Goal: Task Accomplishment & Management: Use online tool/utility

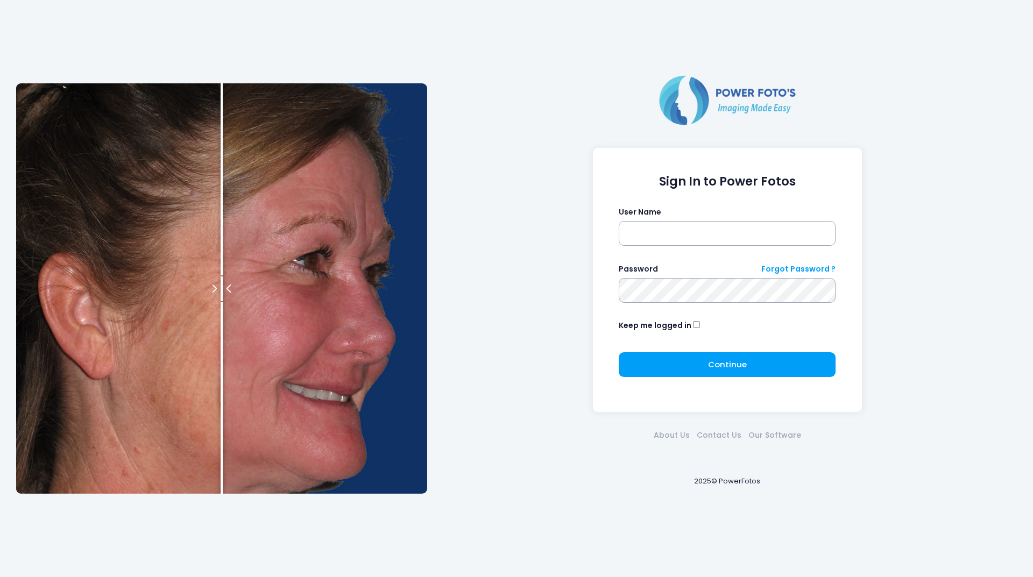
drag, startPoint x: 944, startPoint y: 284, endPoint x: 929, endPoint y: 283, distance: 15.1
click at [944, 284] on div "Sign In to Power Fotos User Name Password Forgot Password ? Keep me logged in C…" at bounding box center [727, 288] width 590 height 430
click at [643, 225] on input "text" at bounding box center [727, 233] width 217 height 25
type input "********"
click at [729, 366] on span "Continue" at bounding box center [727, 364] width 39 height 11
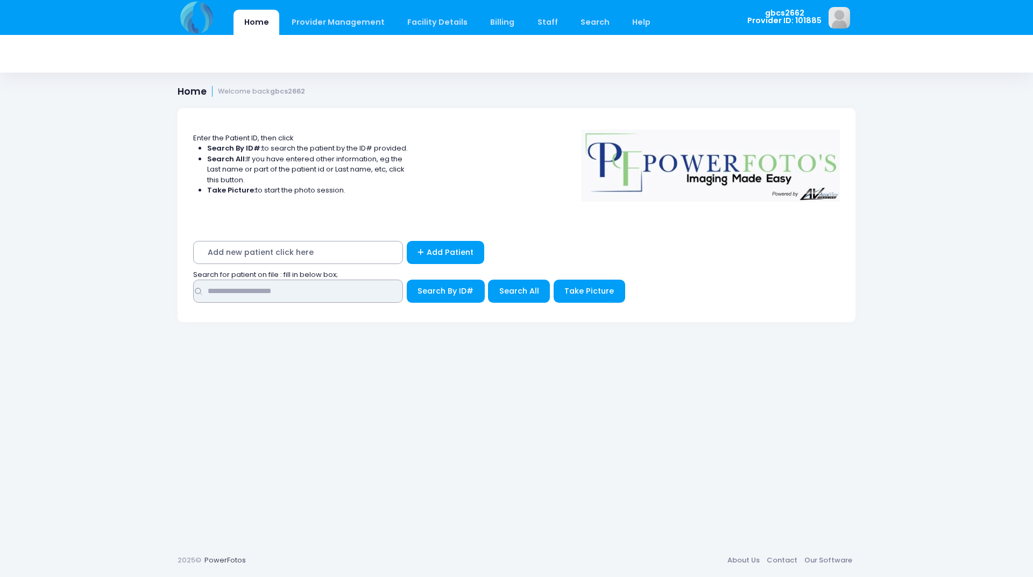
drag, startPoint x: 316, startPoint y: 300, endPoint x: 314, endPoint y: 292, distance: 7.8
click at [316, 300] on input "text" at bounding box center [298, 291] width 210 height 23
type input "*****"
click at [407, 280] on button "Search By ID#" at bounding box center [446, 291] width 78 height 23
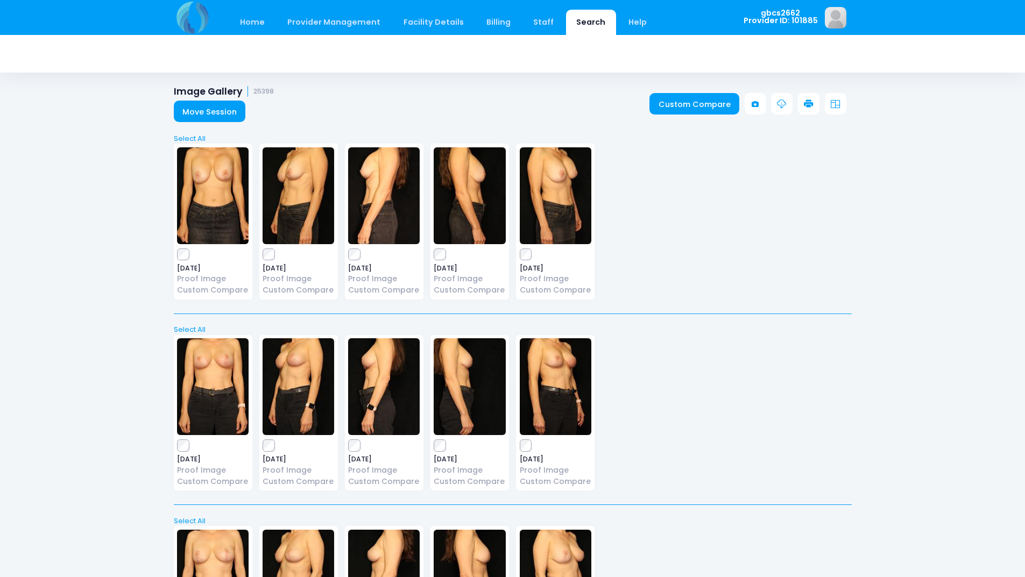
click at [806, 102] on icon at bounding box center [809, 105] width 10 height 10
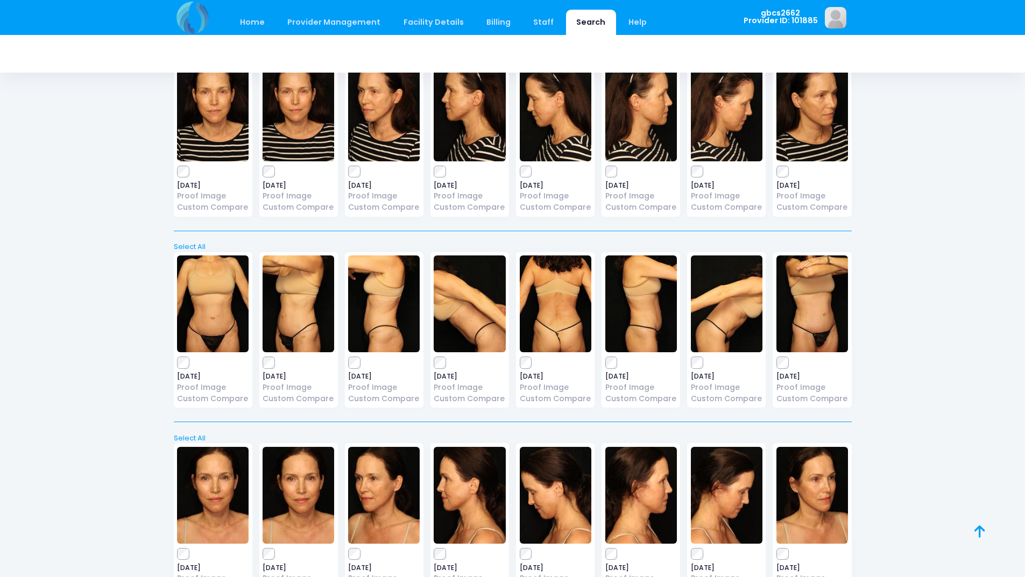
scroll to position [1311, 0]
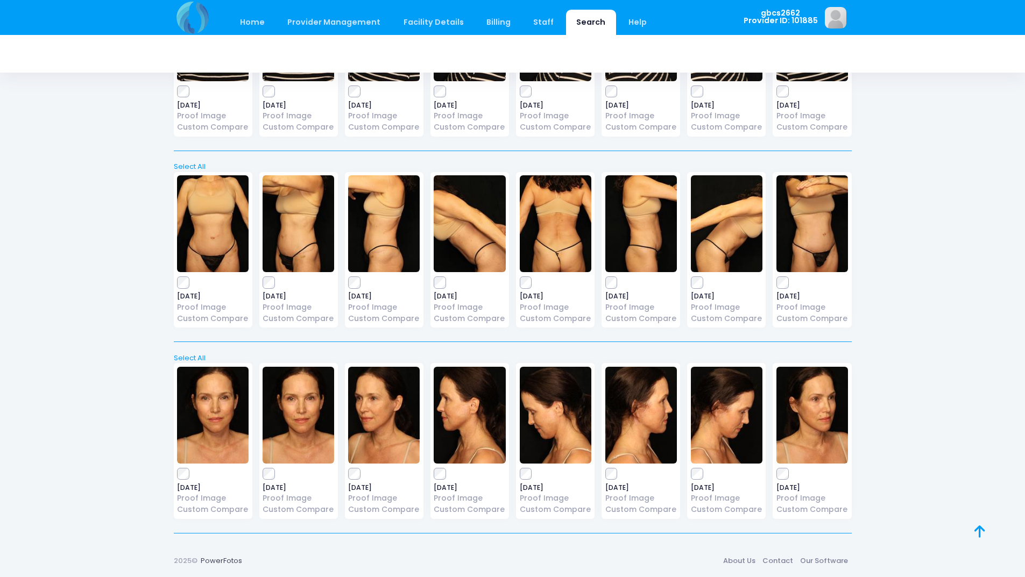
click at [189, 471] on label at bounding box center [213, 474] width 72 height 11
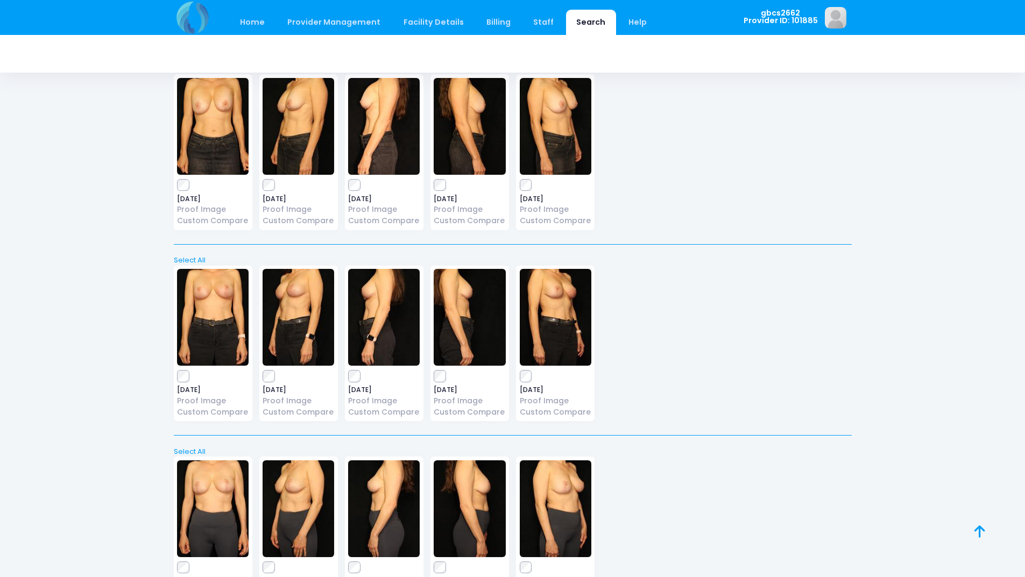
scroll to position [0, 0]
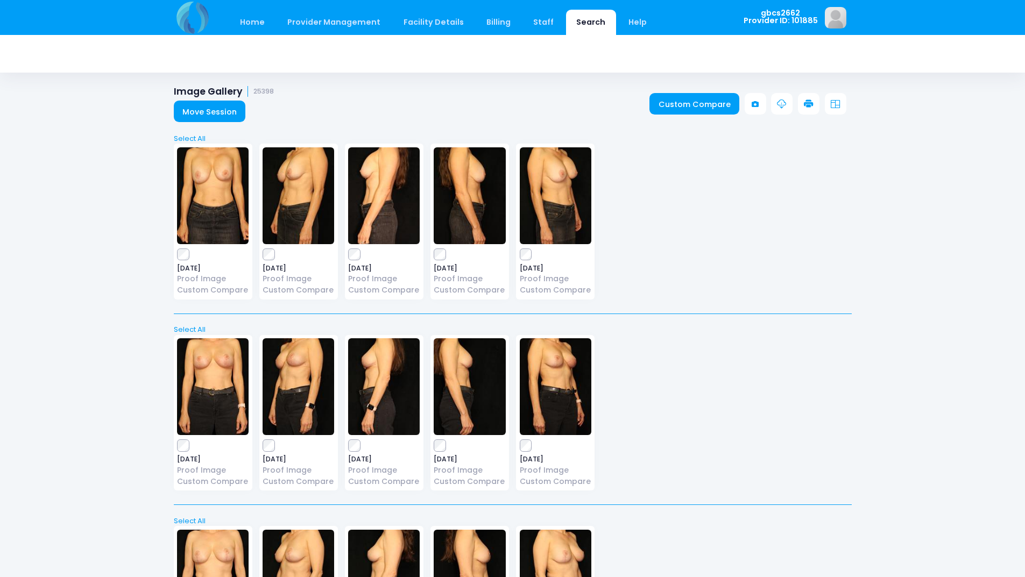
click at [812, 100] on icon at bounding box center [809, 105] width 10 height 10
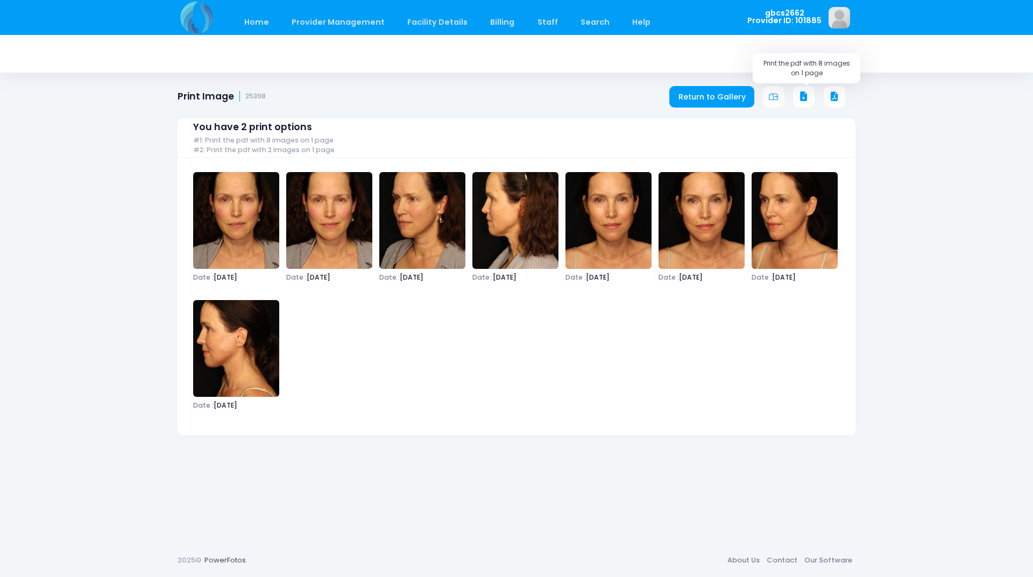
click at [804, 98] on icon at bounding box center [804, 97] width 10 height 10
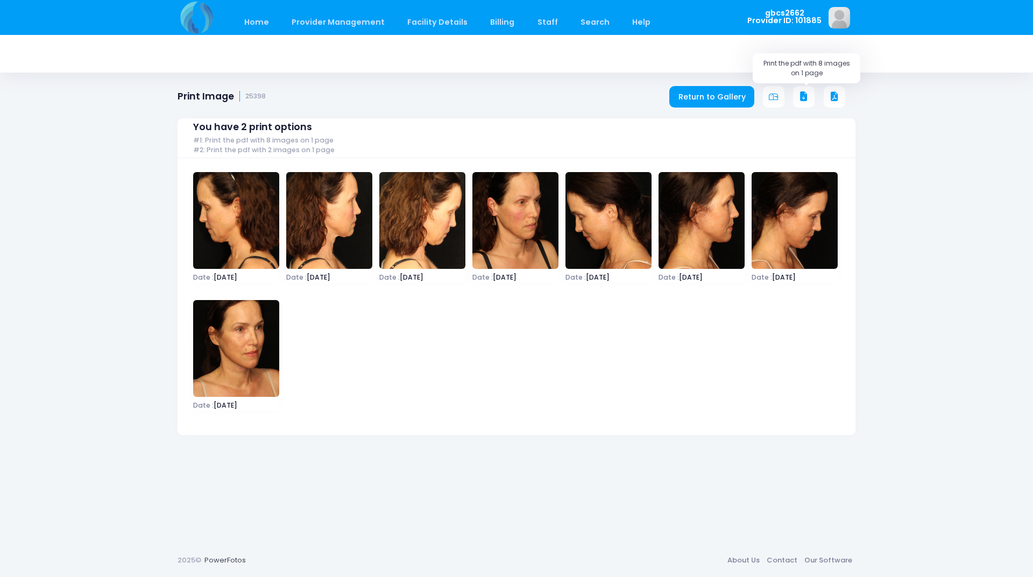
click at [802, 97] on icon at bounding box center [804, 97] width 10 height 10
